Goal: Task Accomplishment & Management: Use online tool/utility

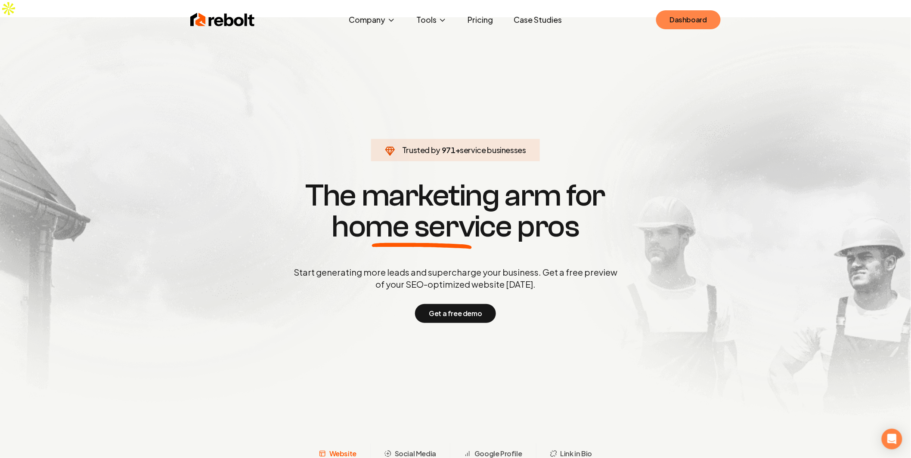
click at [695, 29] on link "Dashboard" at bounding box center [688, 19] width 65 height 19
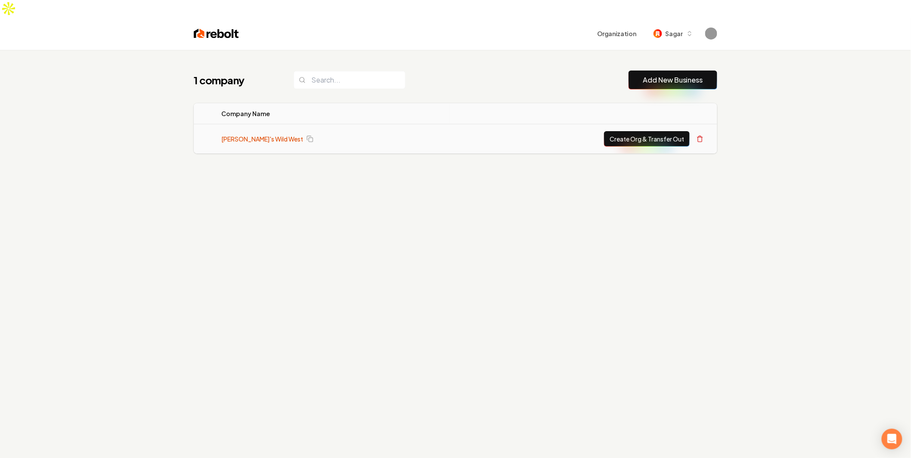
click at [232, 135] on link "[PERSON_NAME]'s Wild West" at bounding box center [262, 139] width 82 height 9
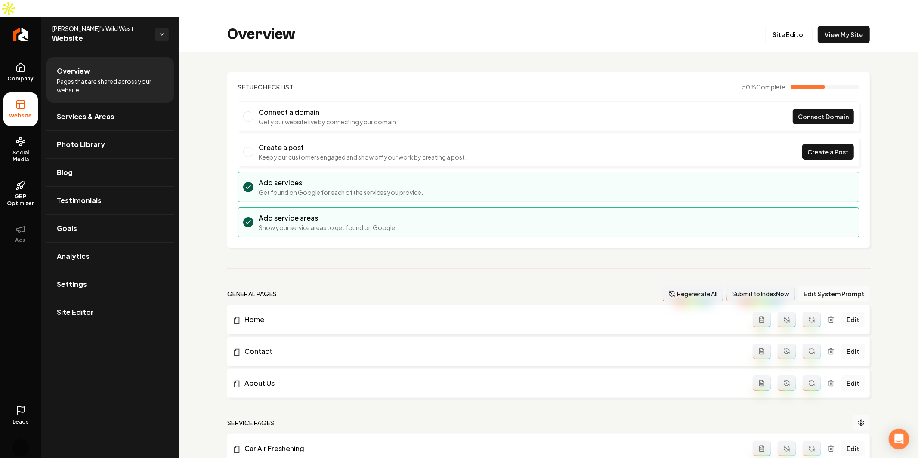
click at [88, 359] on div "Overview Pages that are shared across your website. Services & Areas Photo Libr…" at bounding box center [110, 264] width 138 height 424
click at [19, 75] on span "Company" at bounding box center [20, 78] width 33 height 7
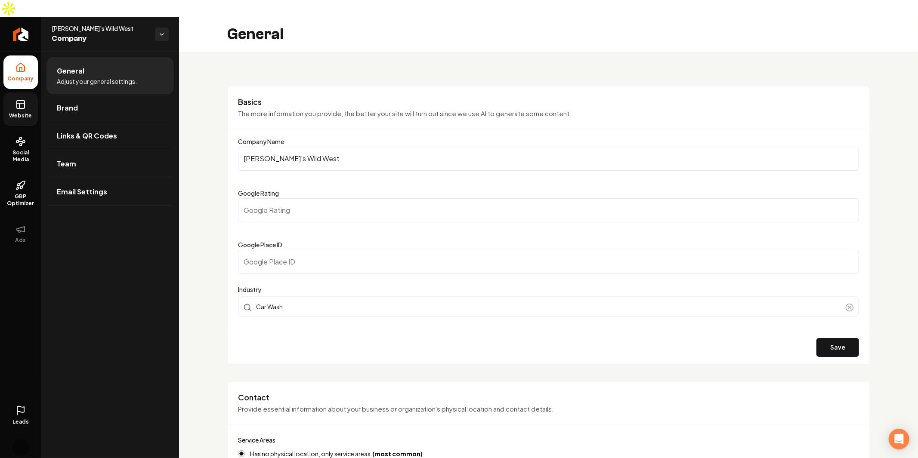
click at [27, 93] on link "Website" at bounding box center [20, 110] width 34 height 34
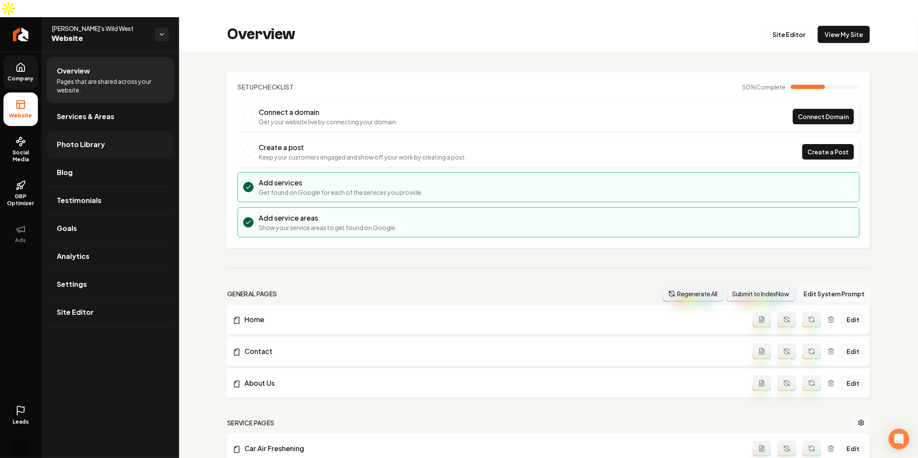
click at [102, 134] on link "Photo Library" at bounding box center [109, 145] width 127 height 28
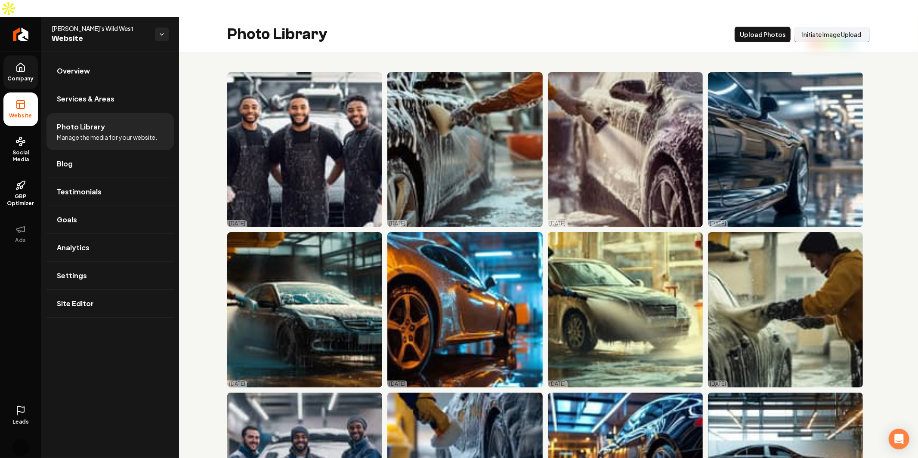
click at [820, 27] on button "Initiate Image Upload" at bounding box center [832, 34] width 76 height 15
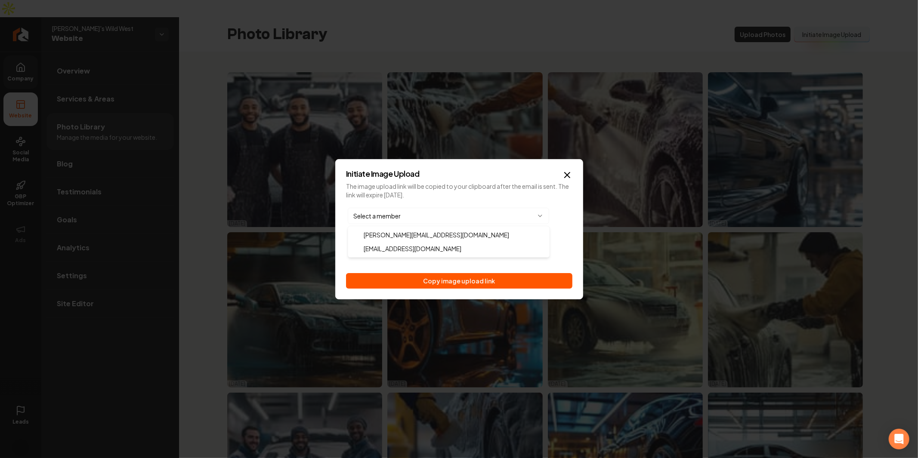
click at [453, 218] on body "Company Website Social Media GBP Optimizer Ads Leads Account Mitch's Wild West …" at bounding box center [459, 229] width 918 height 458
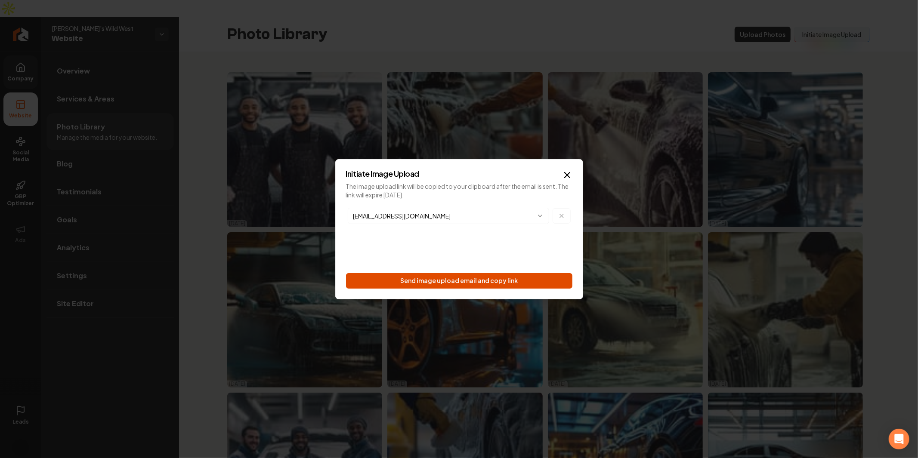
click at [509, 278] on button "Send image upload email and copy link" at bounding box center [459, 280] width 226 height 15
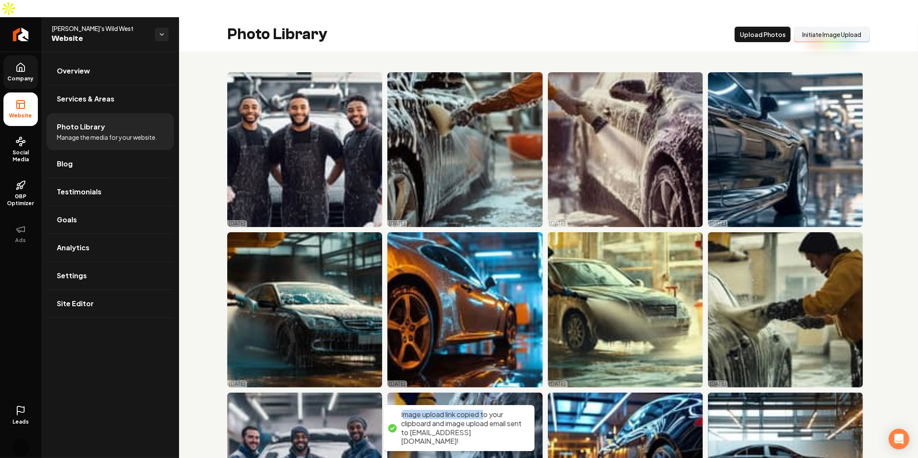
drag, startPoint x: 406, startPoint y: 427, endPoint x: 487, endPoint y: 424, distance: 81.4
click at [487, 424] on div "Image upload link copied to your clipboard and image upload email sent to sagar…" at bounding box center [463, 429] width 125 height 36
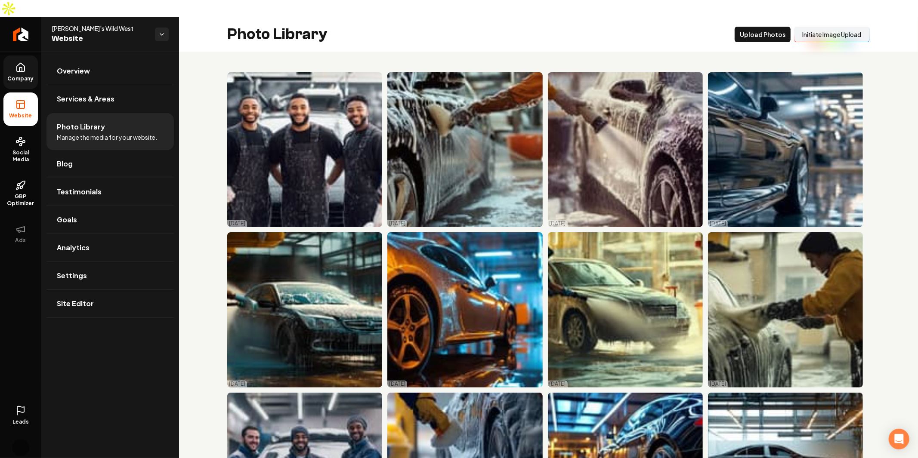
click at [851, 27] on button "Initiate Image Upload" at bounding box center [832, 34] width 76 height 15
click at [850, 27] on button "Initiate Image Upload" at bounding box center [832, 34] width 76 height 15
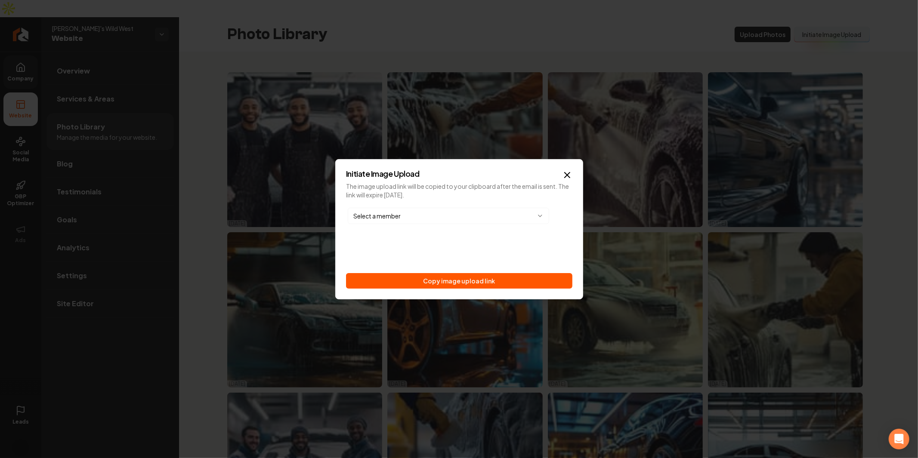
drag, startPoint x: 416, startPoint y: 225, endPoint x: 419, endPoint y: 221, distance: 5.5
click at [416, 225] on div "Select a member" at bounding box center [459, 216] width 226 height 20
click at [419, 220] on body "Company Website Social Media GBP Optimizer Ads Leads Account Mitch's Wild West …" at bounding box center [459, 229] width 918 height 458
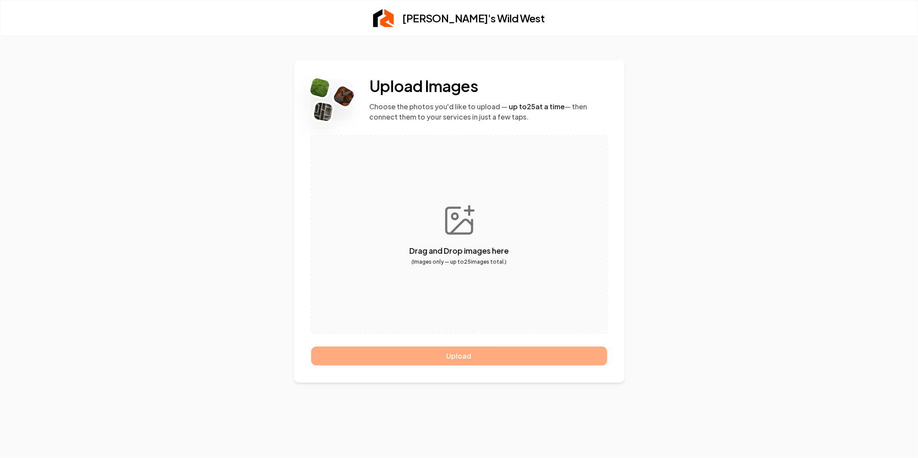
click at [703, 208] on div "Upload Images Choose the photos you'd like to upload — up to 25 at a time — the…" at bounding box center [459, 247] width 918 height 422
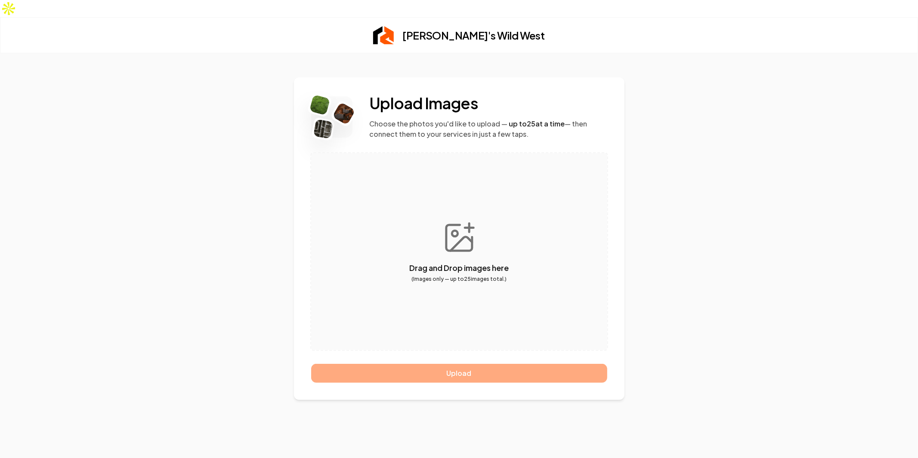
click at [703, 208] on div "Upload Images Choose the photos you'd like to upload — up to 25 at a time — the…" at bounding box center [459, 264] width 918 height 422
click at [449, 119] on p "Choose the photos you'd like to upload — up to 25 at a time — then connect them…" at bounding box center [489, 129] width 238 height 21
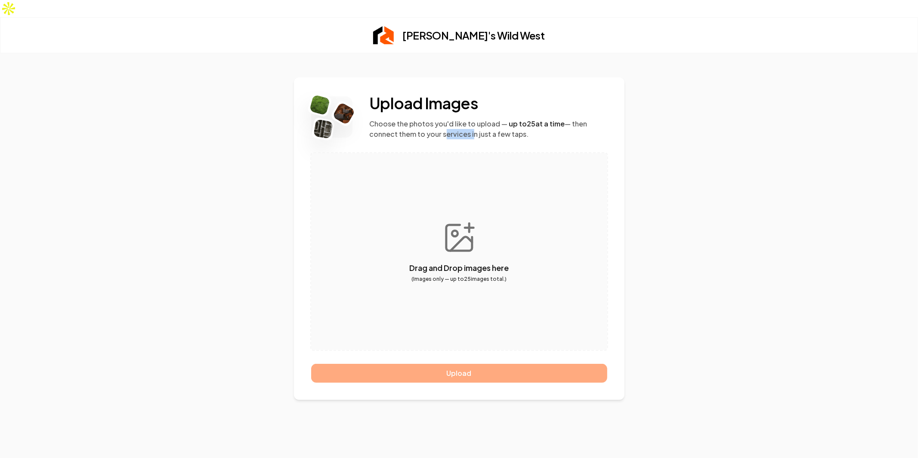
click at [449, 119] on p "Choose the photos you'd like to upload — up to 25 at a time — then connect them…" at bounding box center [489, 129] width 238 height 21
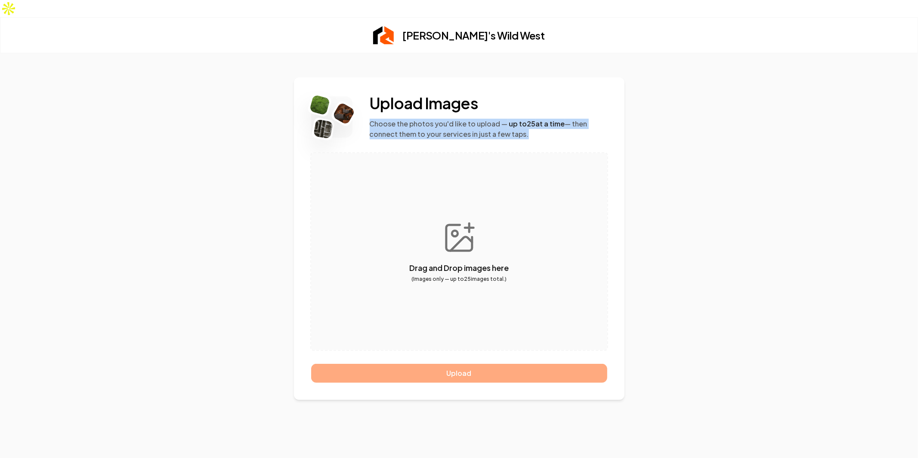
click at [449, 119] on p "Choose the photos you'd like to upload — up to 25 at a time — then connect them…" at bounding box center [489, 129] width 238 height 21
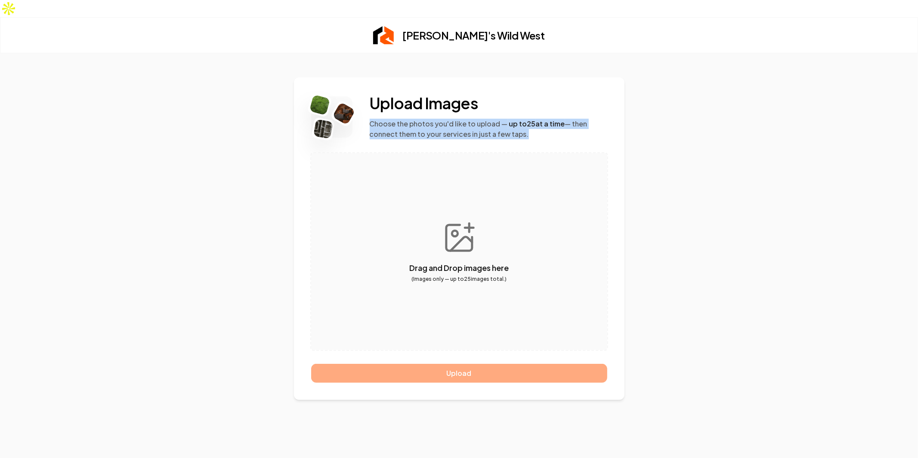
click at [455, 119] on p "Choose the photos you'd like to upload — up to 25 at a time — then connect them…" at bounding box center [489, 129] width 238 height 21
